Goal: Task Accomplishment & Management: Manage account settings

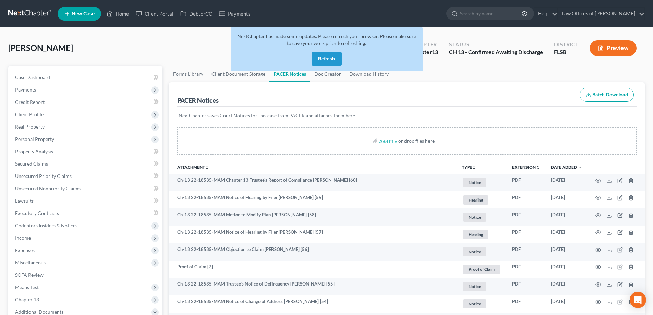
click at [20, 11] on link at bounding box center [30, 14] width 44 height 12
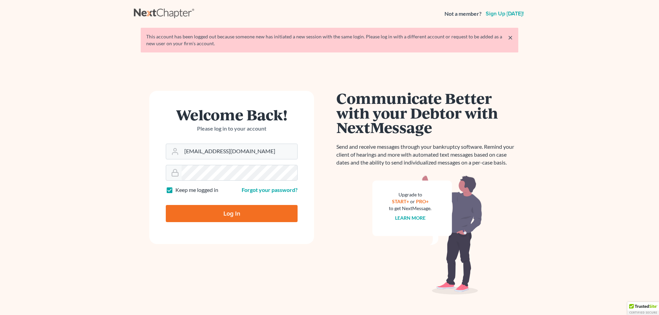
type input "Thinking..."
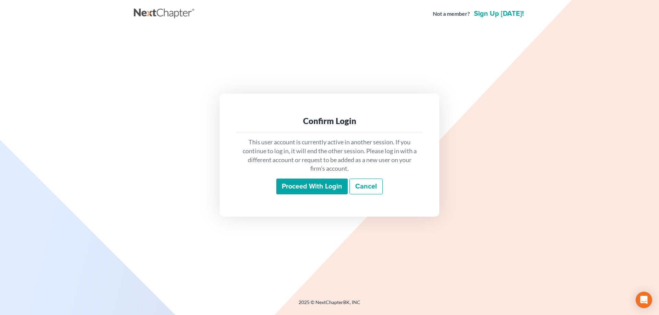
click at [288, 185] on input "Proceed with login" at bounding box center [311, 187] width 71 height 16
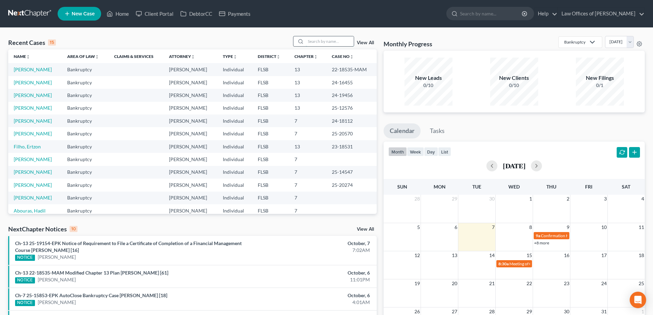
click at [330, 41] on input "search" at bounding box center [330, 41] width 48 height 10
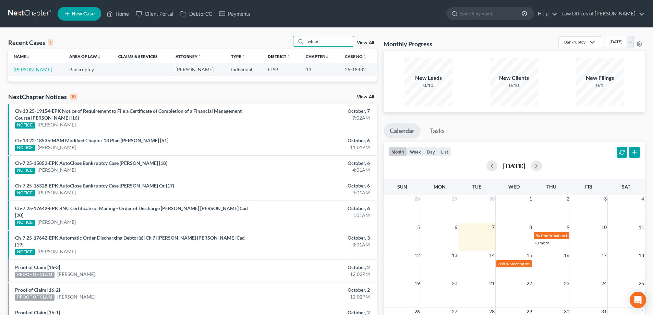
type input "white"
click at [32, 68] on link "[PERSON_NAME]" at bounding box center [33, 70] width 38 height 6
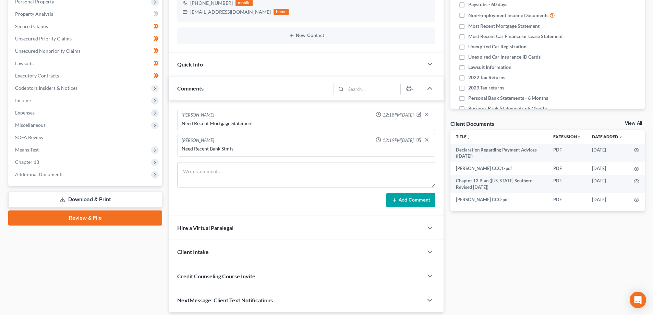
scroll to position [161, 0]
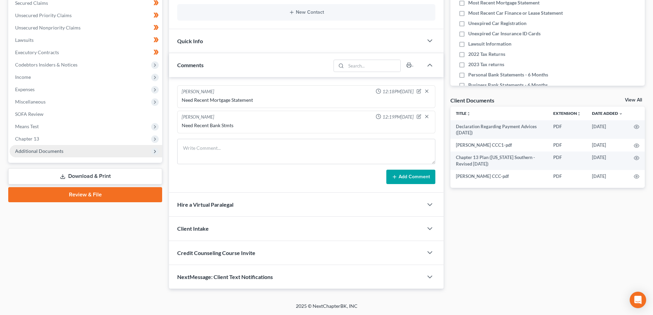
click at [39, 153] on span "Additional Documents" at bounding box center [39, 151] width 48 height 6
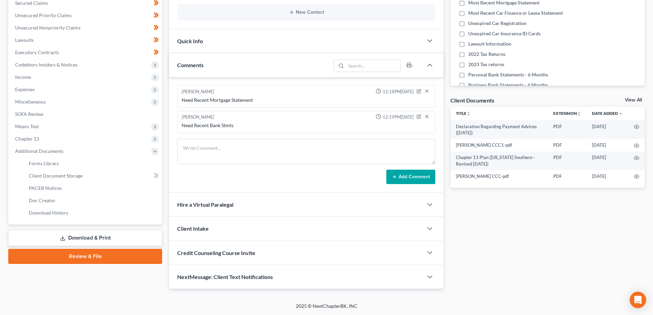
click at [85, 256] on link "Review & File" at bounding box center [85, 256] width 154 height 15
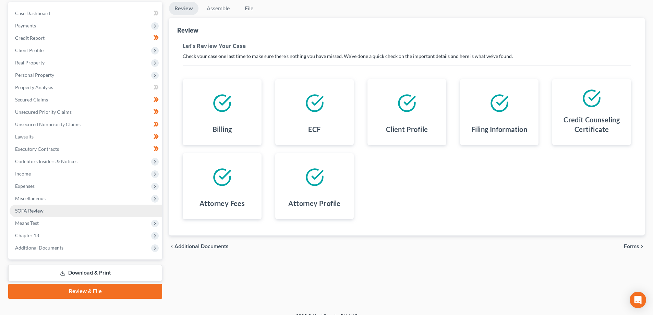
scroll to position [74, 0]
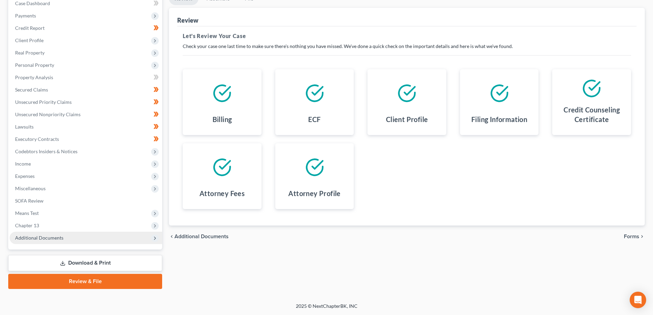
click at [27, 240] on span "Additional Documents" at bounding box center [39, 238] width 48 height 6
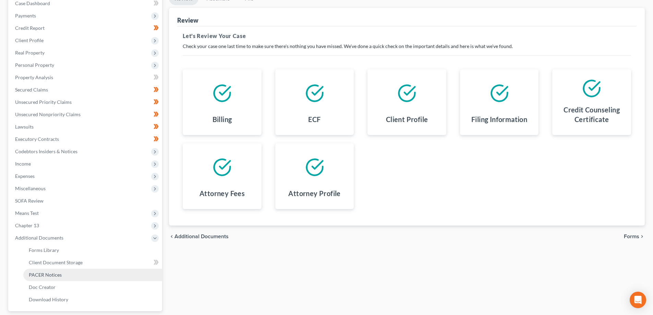
click at [43, 272] on span "PACER Notices" at bounding box center [45, 275] width 33 height 6
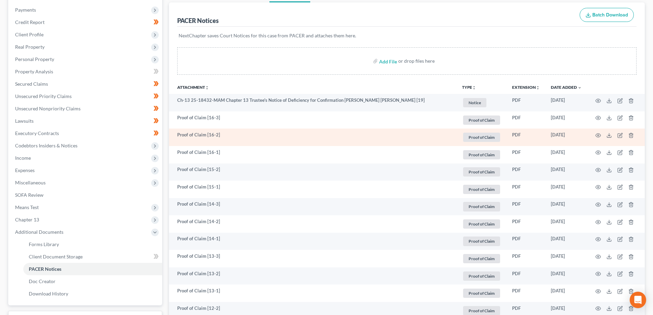
scroll to position [103, 0]
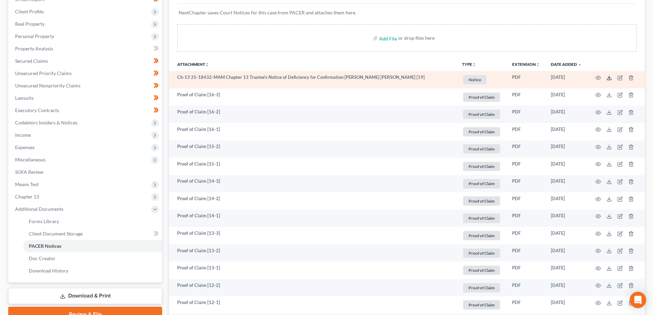
click at [610, 78] on line at bounding box center [610, 77] width 0 height 3
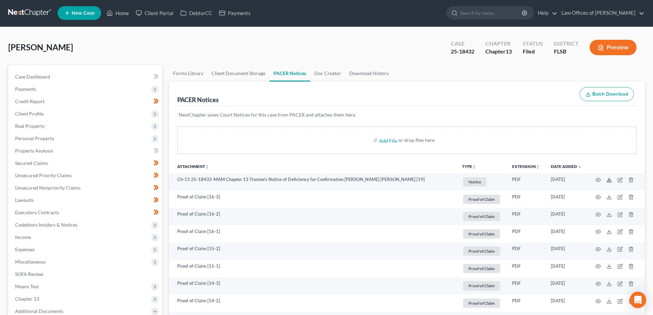
scroll to position [0, 0]
